Goal: Find specific page/section: Find specific page/section

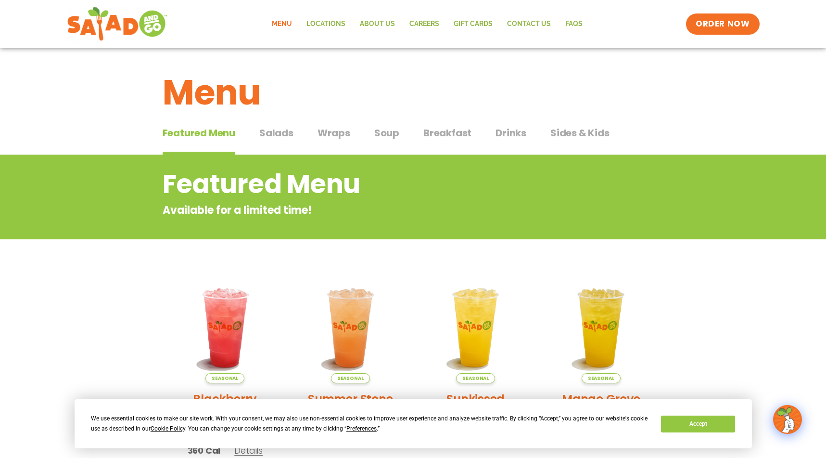
click at [279, 137] on span "Salads" at bounding box center [276, 133] width 34 height 14
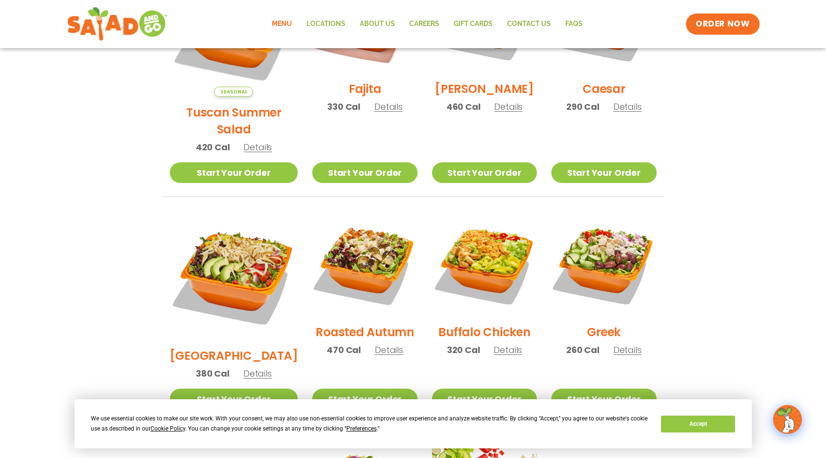
scroll to position [352, 0]
click at [709, 426] on button "Accept" at bounding box center [698, 423] width 74 height 17
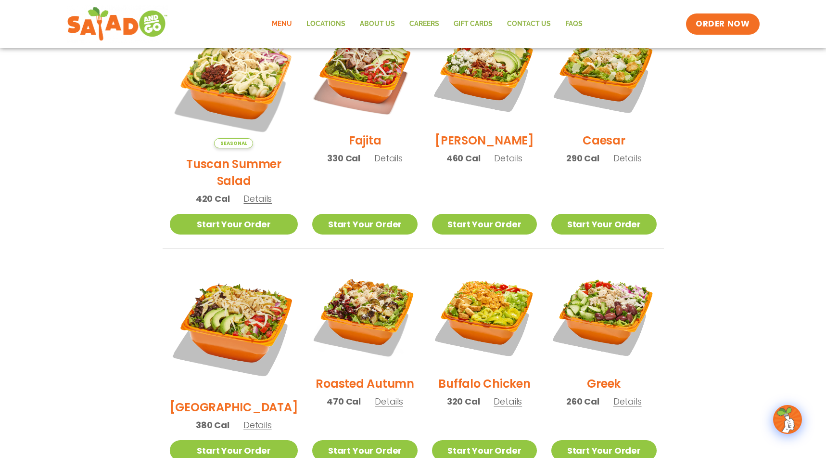
scroll to position [287, 0]
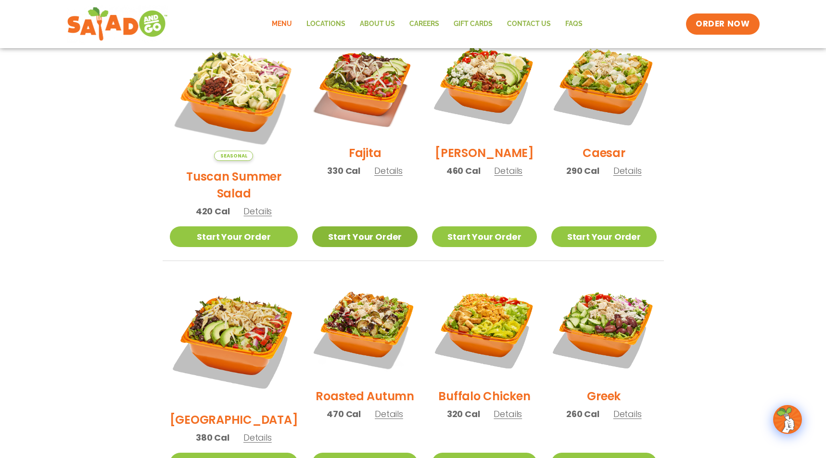
click at [354, 226] on link "Start Your Order" at bounding box center [364, 236] width 105 height 21
click at [374, 177] on span "Details" at bounding box center [388, 171] width 28 height 12
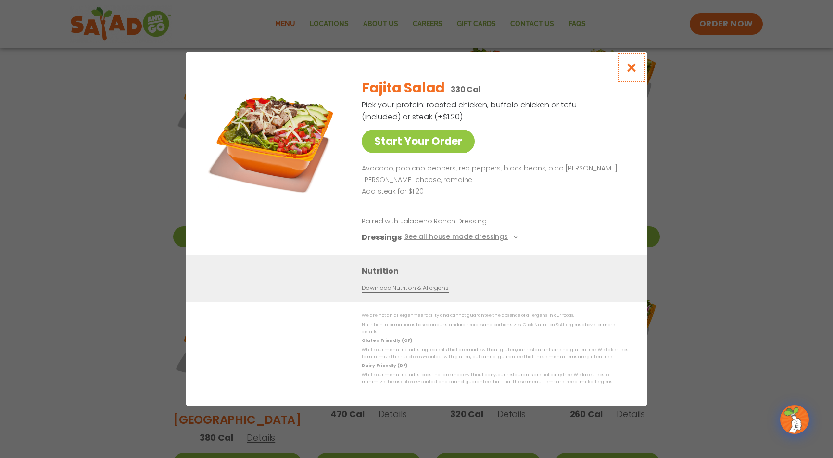
click at [633, 72] on icon "Close modal" at bounding box center [632, 68] width 12 height 10
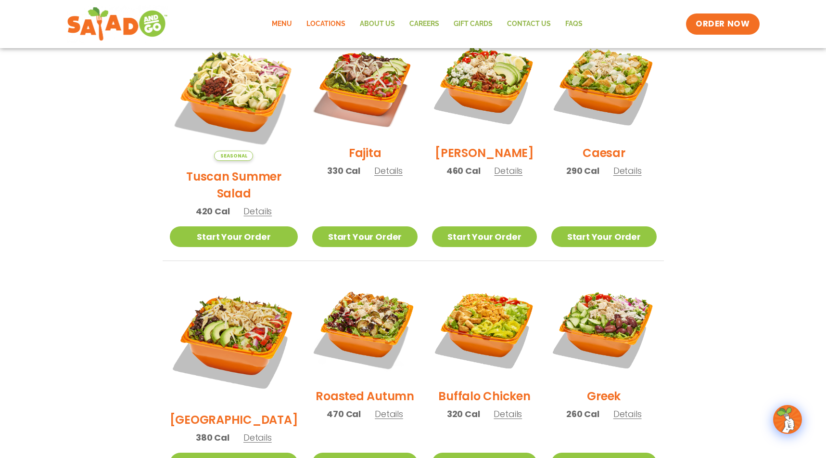
click at [323, 24] on link "Locations" at bounding box center [325, 24] width 53 height 22
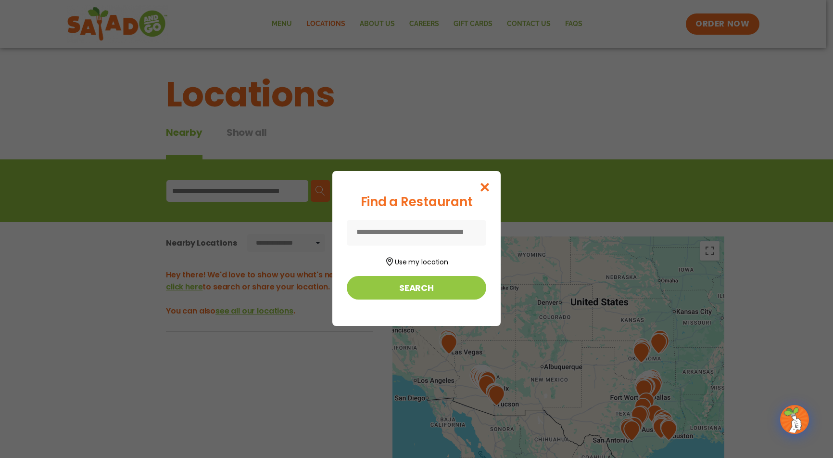
click at [398, 227] on input at bounding box center [417, 233] width 140 height 26
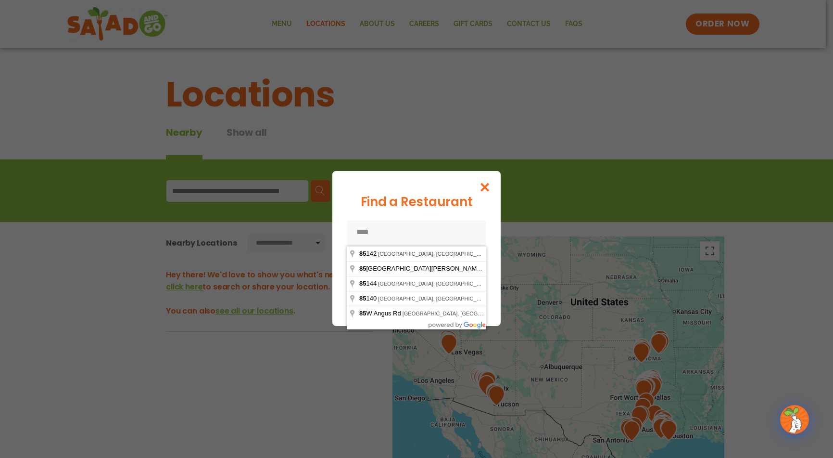
type input "*****"
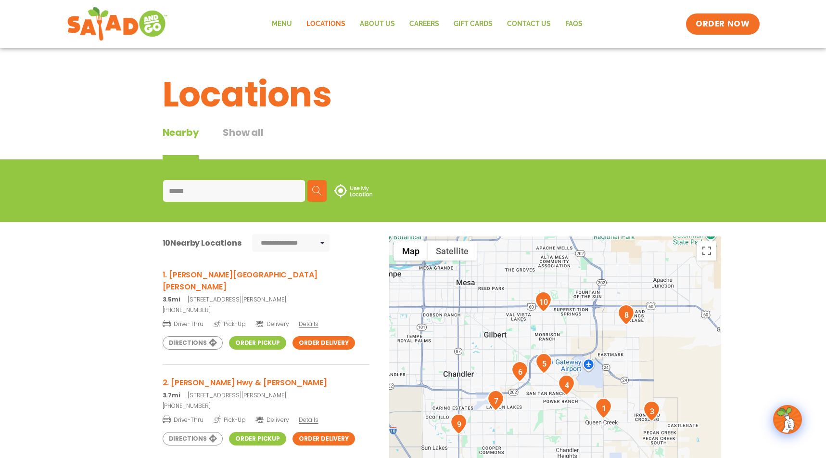
click at [235, 275] on h3 "1. Ellsworth & Rittenhouse" at bounding box center [266, 280] width 207 height 24
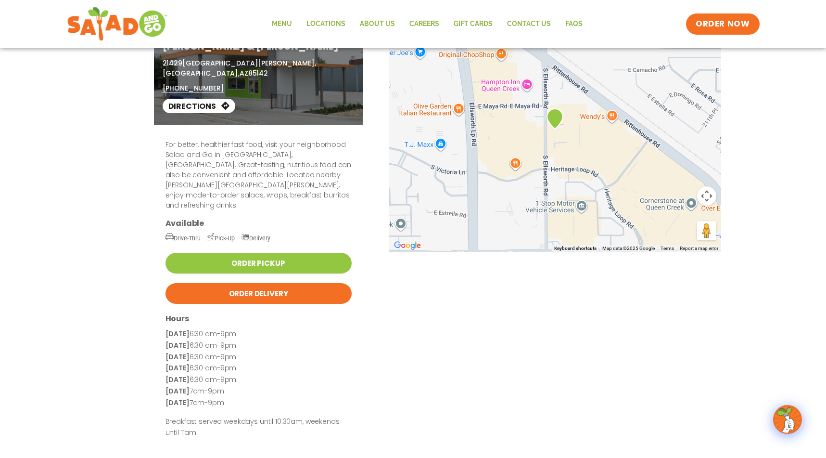
scroll to position [110, 0]
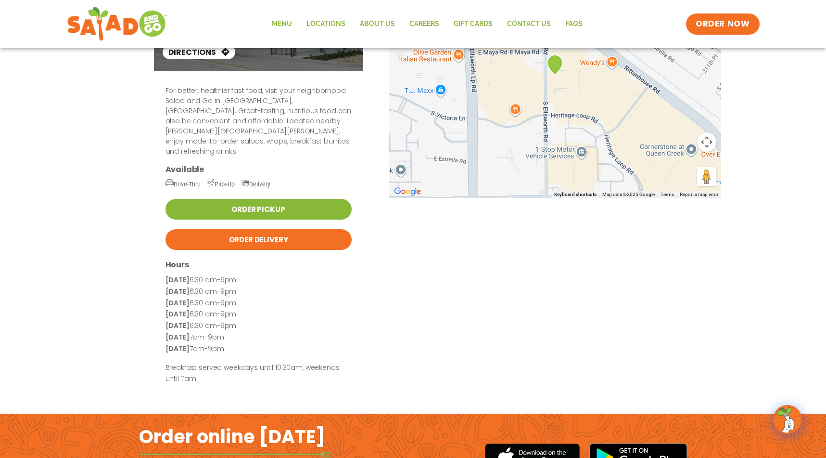
click at [271, 199] on link "Order Pickup" at bounding box center [259, 209] width 186 height 21
